Goal: Go to known website: Access a specific website the user already knows

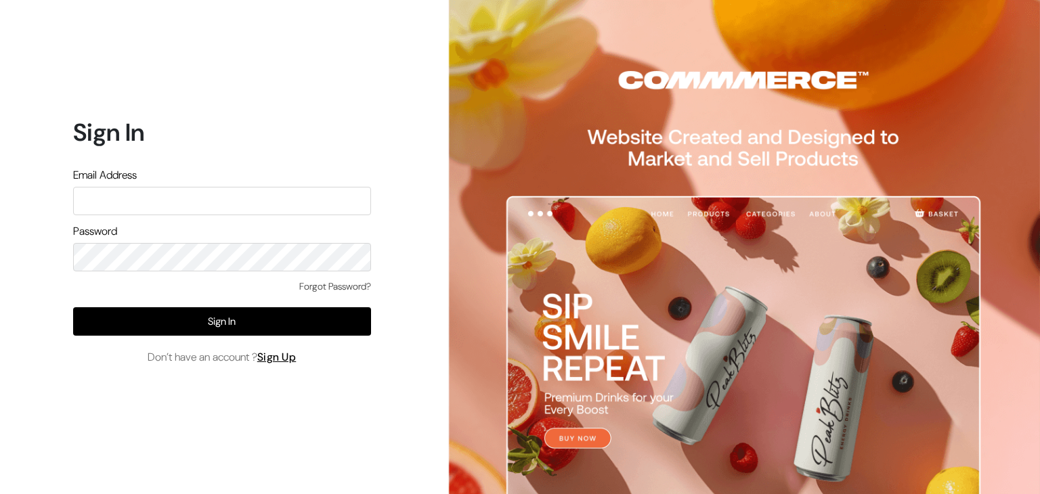
click at [151, 425] on div "Sign In Email Address Password Forgot Password? Sign In Don’t have an account ?…" at bounding box center [217, 247] width 434 height 494
click at [154, 208] on input "text" at bounding box center [222, 201] width 298 height 28
type input "[EMAIL_ADDRESS][DOMAIN_NAME]"
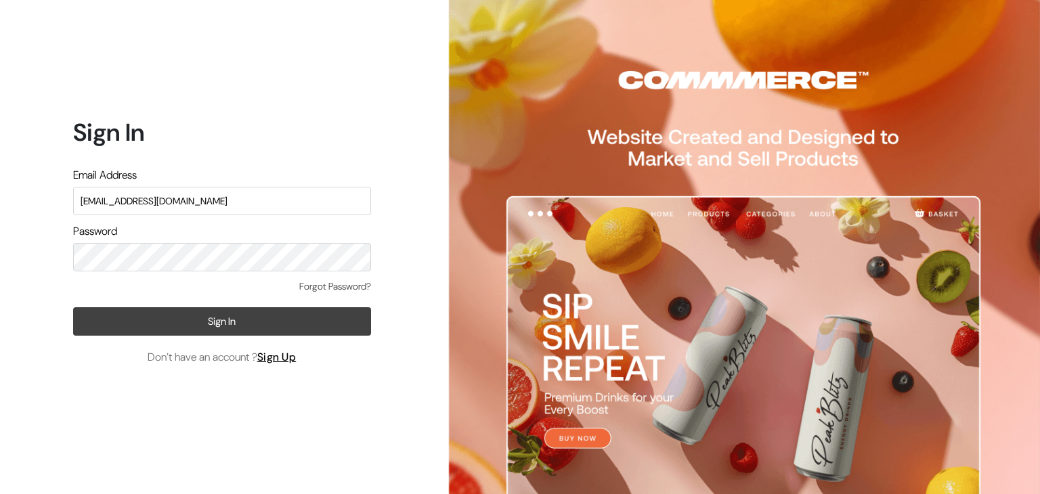
click at [100, 317] on button "Sign In" at bounding box center [222, 322] width 298 height 28
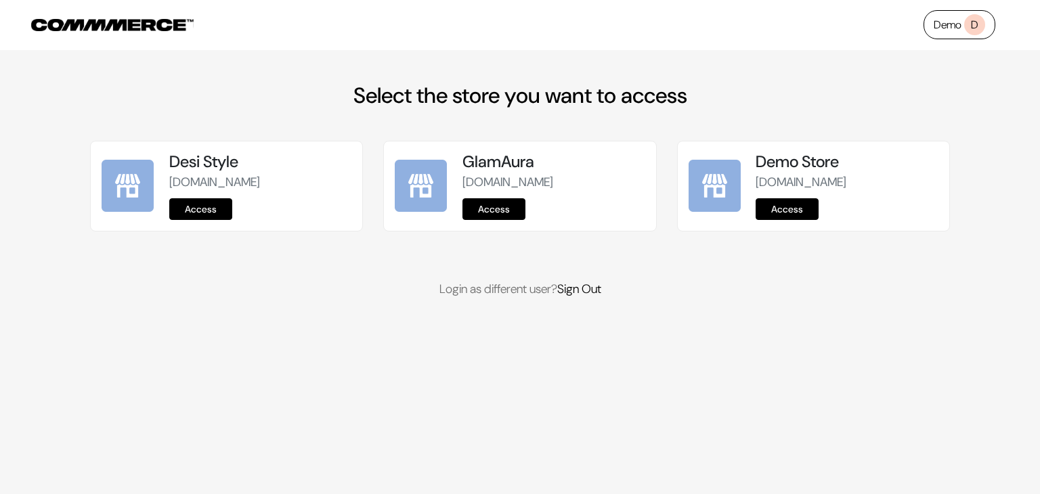
click at [788, 220] on link "Access" at bounding box center [787, 209] width 63 height 22
